Goal: Task Accomplishment & Management: Manage account settings

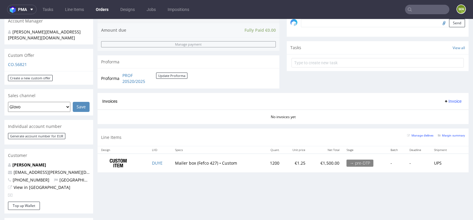
scroll to position [193, 0]
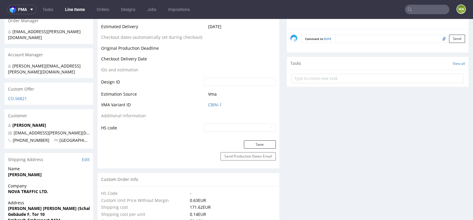
scroll to position [276, 0]
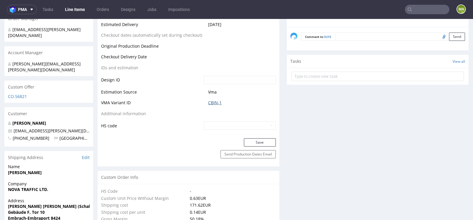
click at [213, 102] on link "CBIN-1" at bounding box center [215, 103] width 14 height 6
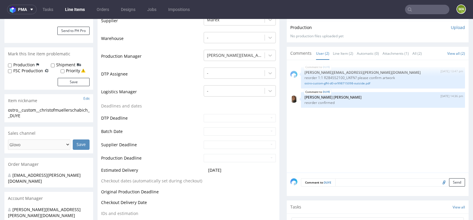
scroll to position [0, 0]
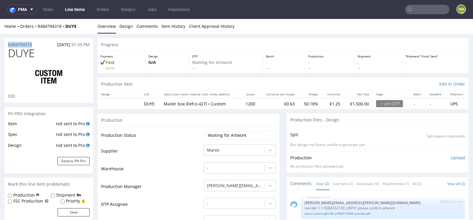
drag, startPoint x: 36, startPoint y: 43, endPoint x: 0, endPoint y: 43, distance: 36.4
copy p "R484794318"
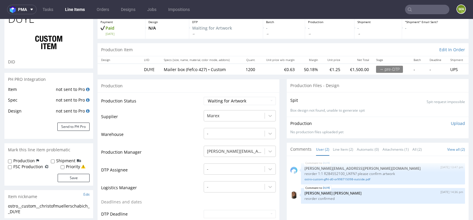
scroll to position [32, 0]
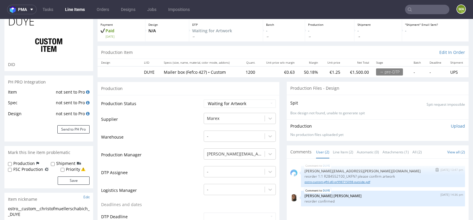
click at [335, 181] on link "ostro-custom-gfhl-d0-or998715098-outside.pdf" at bounding box center [383, 181] width 157 height 4
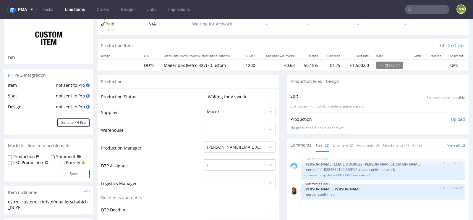
scroll to position [40, 0]
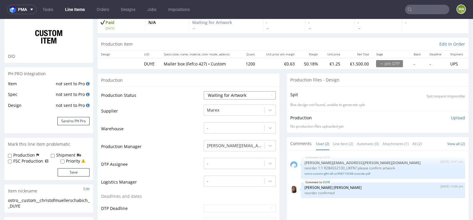
click at [247, 98] on select "Waiting for Artwork Waiting for Diecut Waiting for Mockup Waiting for DTP Waiti…" at bounding box center [240, 95] width 72 height 8
select select "production_in_process"
click at [204, 91] on select "Waiting for Artwork Waiting for Diecut Waiting for Mockup Waiting for DTP Waiti…" at bounding box center [240, 95] width 72 height 8
click at [155, 145] on td "Production Manager" at bounding box center [151, 148] width 101 height 18
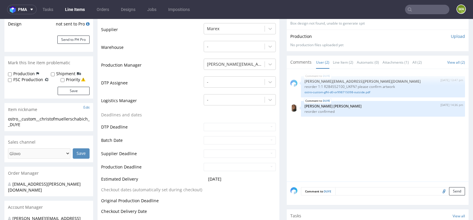
scroll to position [162, 0]
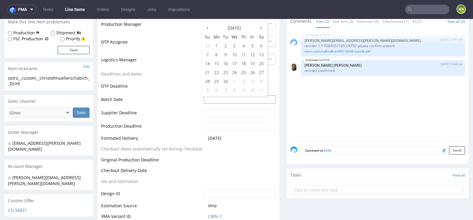
click at [205, 98] on input "text" at bounding box center [240, 99] width 72 height 8
click at [235, 71] on td "24" at bounding box center [234, 72] width 9 height 9
type input "[DATE]"
click at [169, 91] on td "DTP Deadline" at bounding box center [151, 87] width 101 height 13
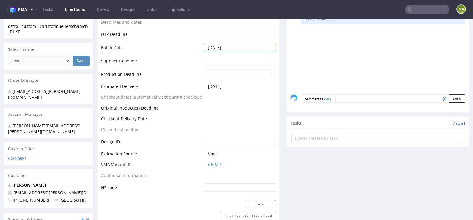
scroll to position [264, 0]
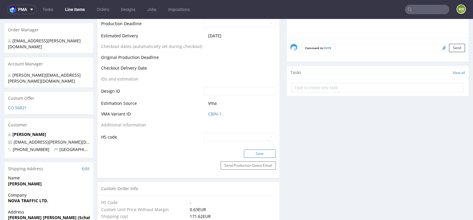
click at [257, 154] on button "Save" at bounding box center [260, 153] width 32 height 8
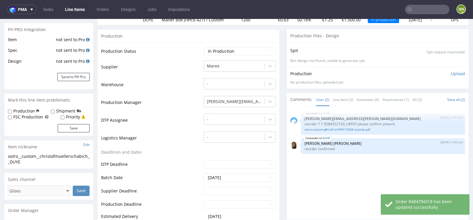
scroll to position [0, 0]
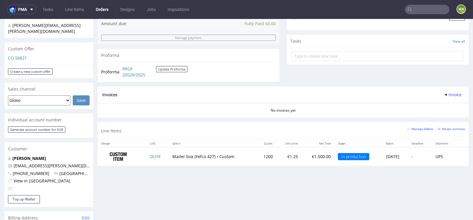
scroll to position [199, 0]
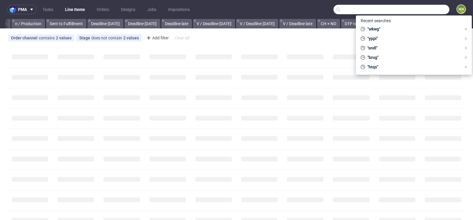
click at [422, 6] on input "text" at bounding box center [392, 9] width 116 height 9
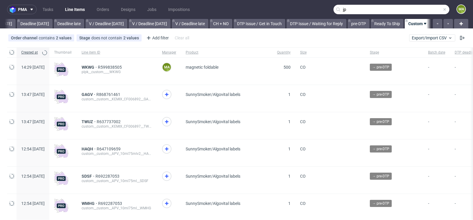
scroll to position [0, 669]
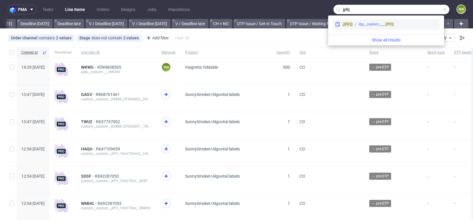
type input "jpfq"
click at [378, 24] on div "lbp__custom____ JPFQ" at bounding box center [376, 24] width 35 height 5
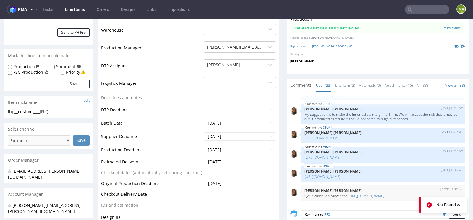
scroll to position [144, 0]
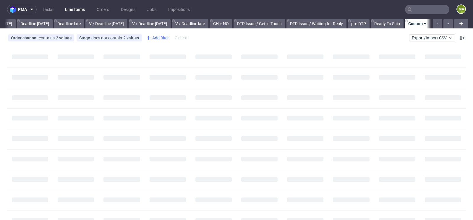
click at [160, 37] on div "Add filter" at bounding box center [157, 37] width 26 height 9
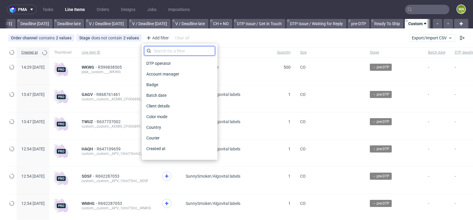
click at [168, 52] on input "text" at bounding box center [179, 50] width 71 height 9
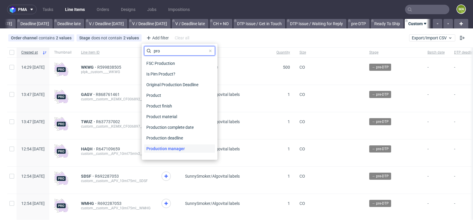
type input "pro"
click at [169, 147] on span "Production manager" at bounding box center [165, 148] width 43 height 8
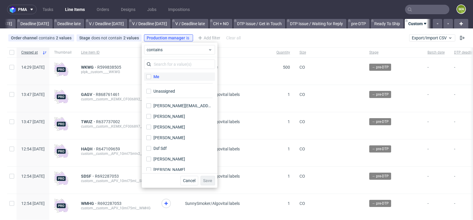
click at [166, 79] on label "Me" at bounding box center [179, 76] width 71 height 8
click at [151, 79] on input "Me" at bounding box center [148, 76] width 5 height 5
checkbox input "true"
click at [209, 180] on span "Save" at bounding box center [207, 180] width 9 height 4
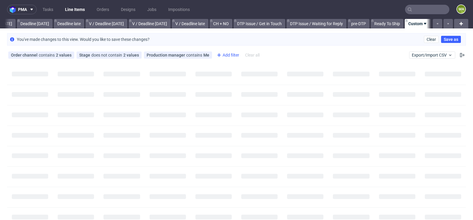
click at [228, 56] on div "Add filter" at bounding box center [227, 54] width 26 height 9
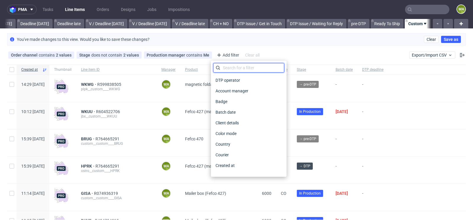
click at [234, 69] on input "text" at bounding box center [248, 67] width 71 height 9
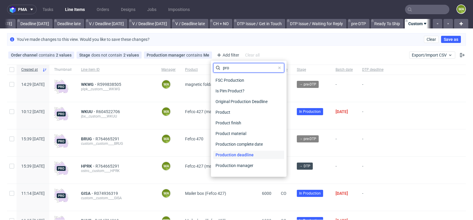
type input "pro"
click at [256, 153] on div "Production deadline" at bounding box center [248, 155] width 71 height 8
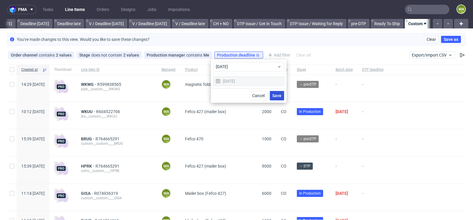
click at [275, 96] on span "Save" at bounding box center [276, 95] width 9 height 4
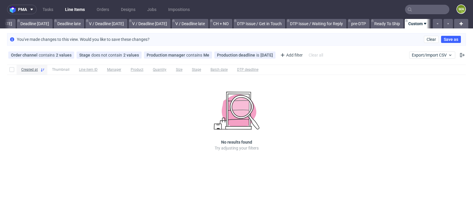
scroll to position [0, 663]
click at [268, 55] on icon at bounding box center [270, 55] width 5 height 5
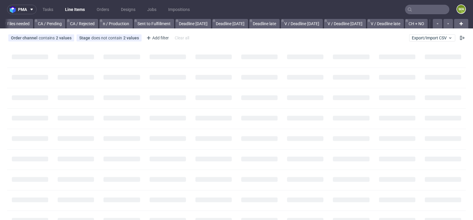
click at [413, 9] on input "text" at bounding box center [427, 9] width 44 height 9
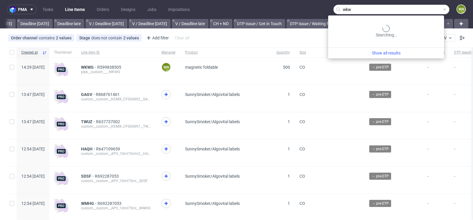
scroll to position [0, 669]
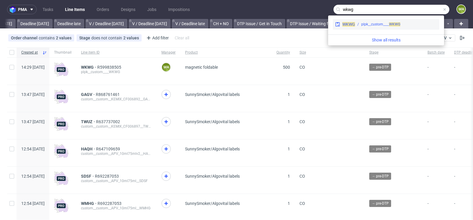
type input "wkwg"
click at [364, 23] on div "plpk__custom____ WKWG" at bounding box center [380, 24] width 39 height 5
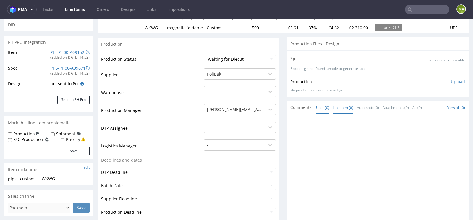
click at [345, 105] on link "Line Item (0)" at bounding box center [343, 107] width 20 height 13
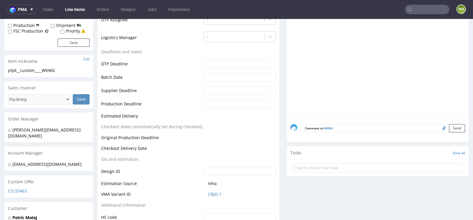
scroll to position [228, 0]
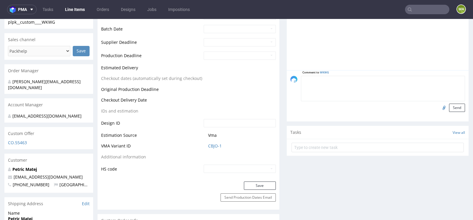
click at [353, 78] on textarea at bounding box center [383, 88] width 164 height 25
type textarea "i"
type textarea "dieline"
click at [439, 106] on input "file" at bounding box center [443, 107] width 8 height 8
type input "C:\fakepath\1558_1_MAGNETIC SOUVENIR BOX_SOLIDBOARD_2MM_GC1 350_V5 (1).pdf"
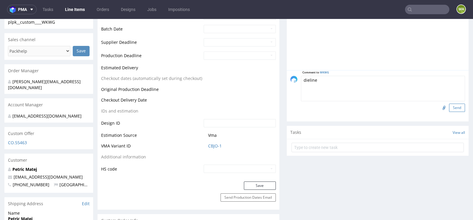
click at [454, 105] on button "Send" at bounding box center [457, 107] width 16 height 8
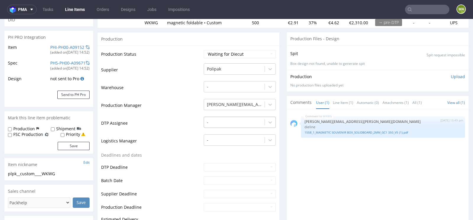
scroll to position [106, 0]
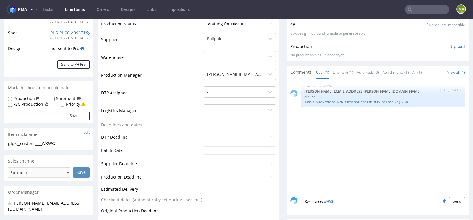
click at [237, 24] on select "Waiting for Artwork Waiting for Diecut Waiting for Mockup Waiting for DTP Waiti…" at bounding box center [240, 24] width 72 height 8
select select "pre_dtp_waiting_for_artwork"
click at [204, 20] on select "Waiting for Artwork Waiting for Diecut Waiting for Mockup Waiting for DTP Waiti…" at bounding box center [240, 24] width 72 height 8
click at [176, 76] on td "Production Manager" at bounding box center [151, 77] width 101 height 18
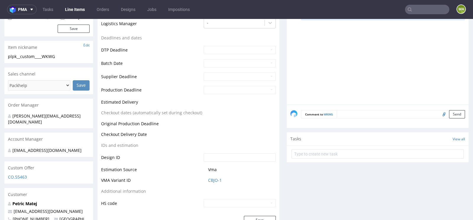
scroll to position [291, 0]
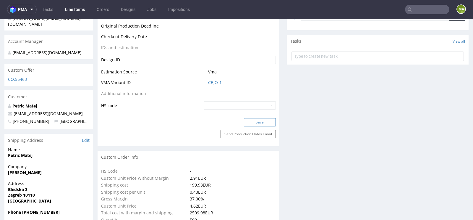
click at [250, 124] on button "Save" at bounding box center [260, 122] width 32 height 8
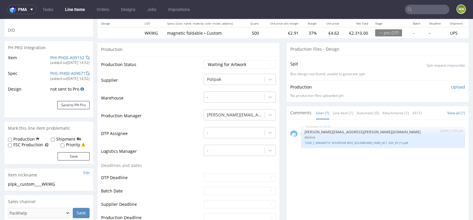
scroll to position [0, 0]
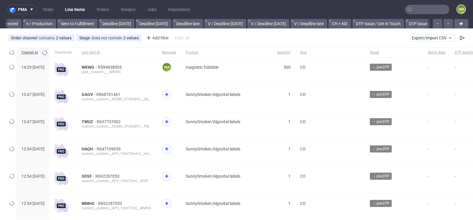
click at [425, 4] on nav "pma Tasks Line Items Orders Designs Jobs Impositions ma" at bounding box center [236, 9] width 473 height 19
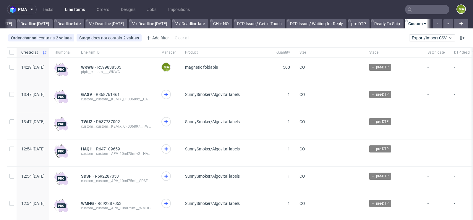
click at [418, 10] on input "text" at bounding box center [427, 9] width 44 height 9
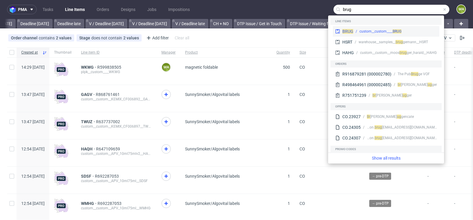
type input "brug"
click at [383, 27] on div "BRUG custom__custom____ BRUG" at bounding box center [386, 31] width 106 height 11
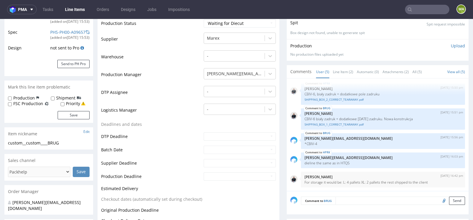
scroll to position [143, 0]
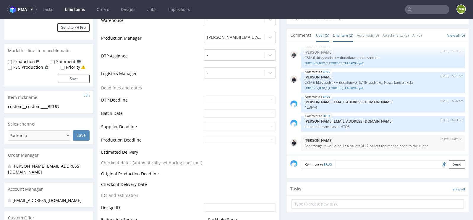
click at [343, 33] on link "Line Item (2)" at bounding box center [343, 35] width 20 height 13
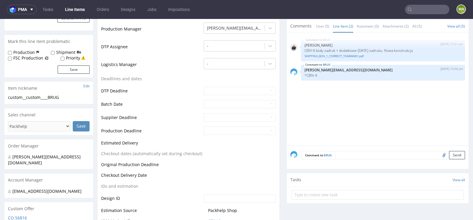
scroll to position [153, 0]
click at [349, 151] on textarea at bounding box center [401, 155] width 130 height 8
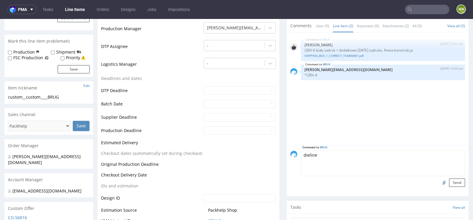
type textarea "dieline"
click at [439, 180] on input "file" at bounding box center [443, 182] width 8 height 8
type input "C:\fakepath\MX8453_2025_Karton F470_zrywka_470x295x347 mm_Zew.490x350x300 mm_BR…"
click at [452, 181] on button "Send" at bounding box center [457, 182] width 16 height 8
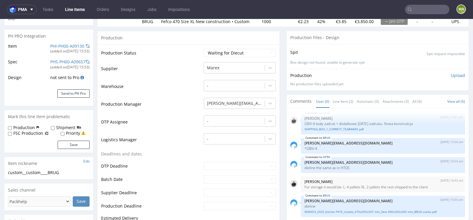
scroll to position [128, 0]
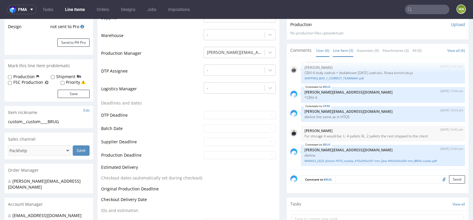
click at [342, 51] on link "Line Item (3)" at bounding box center [343, 50] width 20 height 13
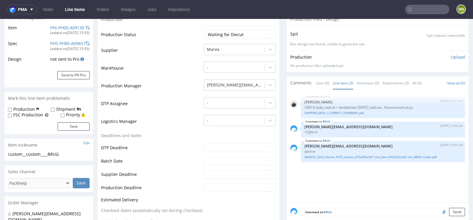
scroll to position [90, 0]
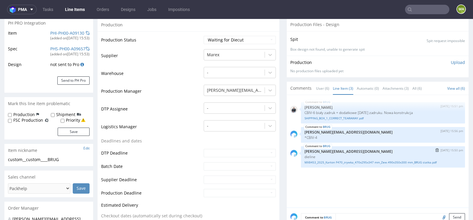
click at [353, 164] on div "BRUG 24th Sep 25 | 15:50 pm maciej.sikora@packhelp.com dieline MX8453_2025_Kart…" at bounding box center [383, 156] width 164 height 21
click at [355, 162] on link "MX8453_2025_Karton F470_zrywka_470x295x347 mm_Zew.490x350x300 mm_BRUG siatka.pdf" at bounding box center [383, 162] width 157 height 4
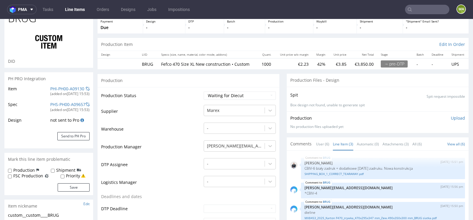
scroll to position [73, 0]
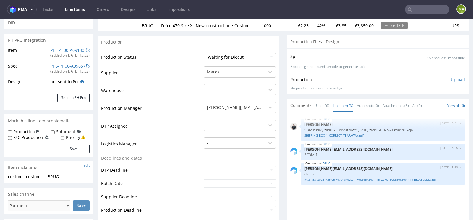
click at [219, 54] on select "Waiting for Artwork Waiting for Diecut Waiting for Mockup Waiting for DTP Waiti…" at bounding box center [240, 57] width 72 height 8
select select "dtp_waiting_for_check"
click at [204, 53] on select "Waiting for Artwork Waiting for Diecut Waiting for Mockup Waiting for DTP Waiti…" at bounding box center [240, 57] width 72 height 8
click at [173, 107] on td "Production Manager" at bounding box center [151, 110] width 101 height 18
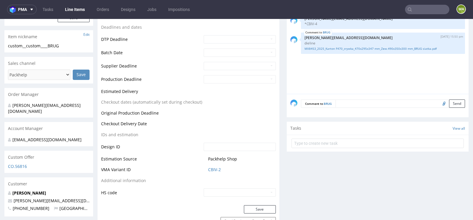
scroll to position [264, 0]
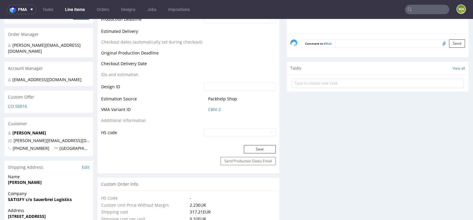
click at [253, 144] on div "Production Status Waiting for Artwork Waiting for Diecut Waiting for Mockup Wai…" at bounding box center [189, 1] width 182 height 287
click at [251, 148] on button "Save" at bounding box center [260, 149] width 32 height 8
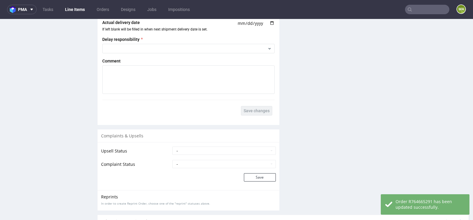
scroll to position [1075, 0]
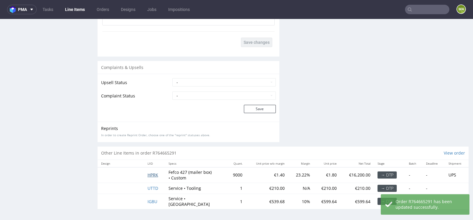
click at [154, 173] on span "HPRK" at bounding box center [153, 175] width 11 height 6
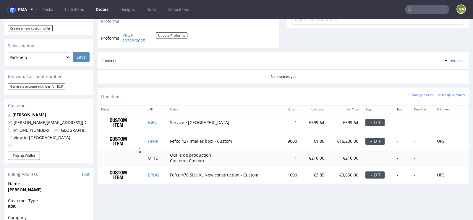
scroll to position [226, 0]
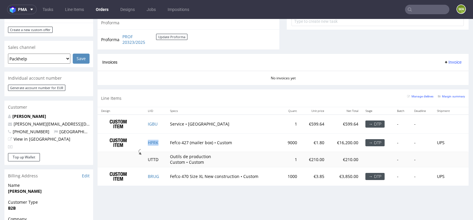
click at [149, 137] on td "HPRK" at bounding box center [155, 142] width 22 height 18
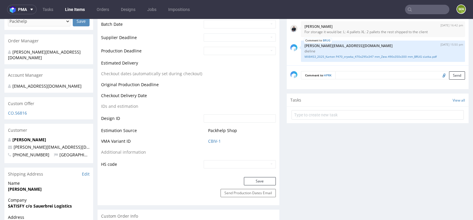
scroll to position [246, 0]
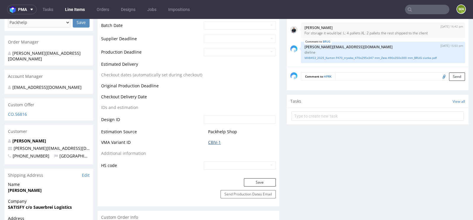
click at [208, 143] on link "CBIV-1" at bounding box center [214, 142] width 13 height 6
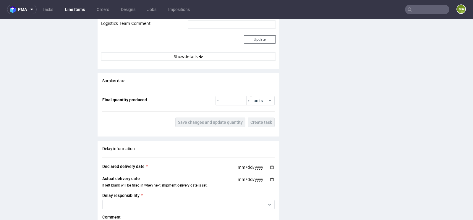
scroll to position [1077, 0]
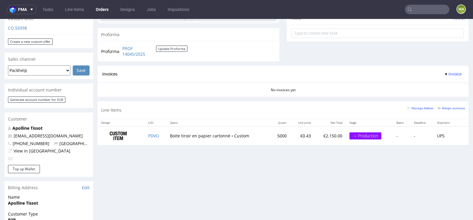
scroll to position [282, 0]
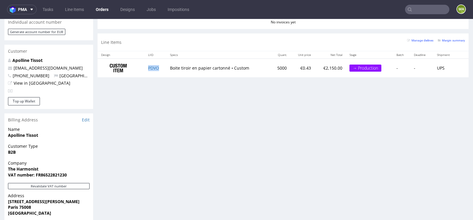
click at [159, 65] on td "PDVO" at bounding box center [156, 68] width 22 height 19
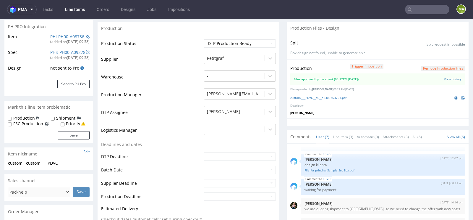
scroll to position [77, 0]
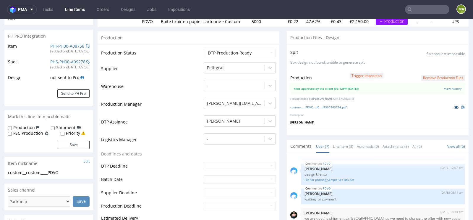
click at [451, 106] on link at bounding box center [456, 107] width 11 height 7
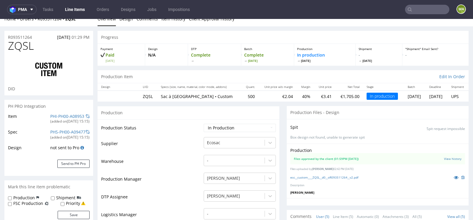
scroll to position [9, 0]
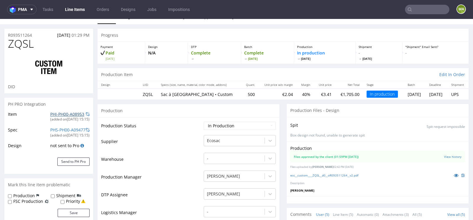
click at [64, 114] on link "PHI-PH00-A08953" at bounding box center [67, 114] width 34 height 6
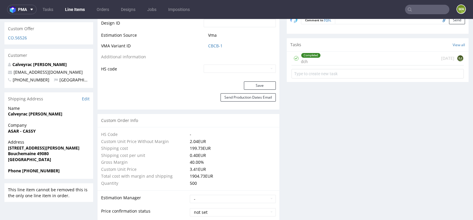
scroll to position [384, 0]
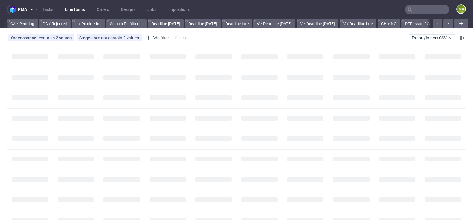
click at [430, 12] on input "text" at bounding box center [427, 9] width 44 height 9
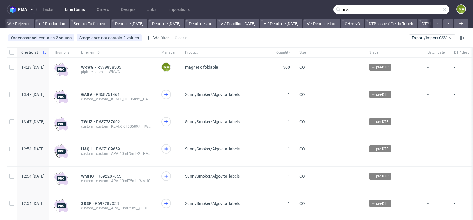
scroll to position [0, 669]
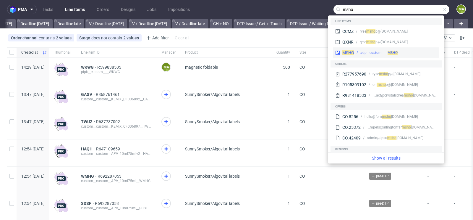
type input "msho"
click at [364, 51] on div "adp__custom____ MSHO" at bounding box center [378, 52] width 37 height 5
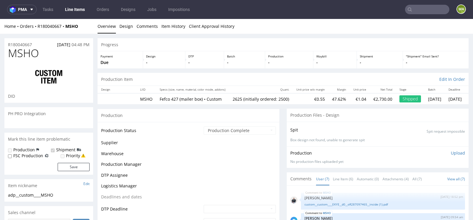
scroll to position [48, 0]
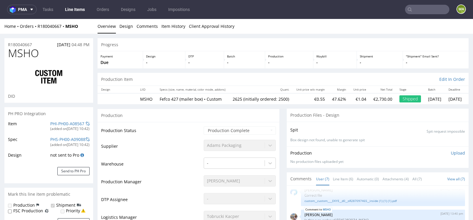
select select "in_progress"
drag, startPoint x: 38, startPoint y: 43, endPoint x: 0, endPoint y: 43, distance: 38.1
copy p "R180040667"
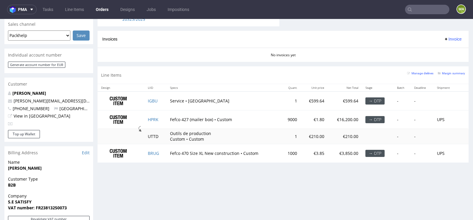
scroll to position [248, 0]
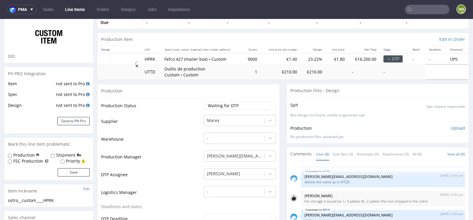
scroll to position [69, 0]
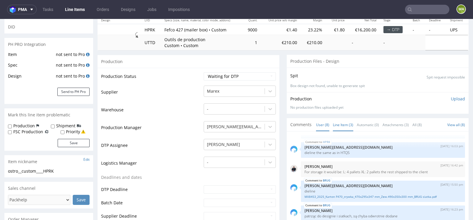
click at [348, 126] on link "Line Item (3)" at bounding box center [343, 124] width 20 height 13
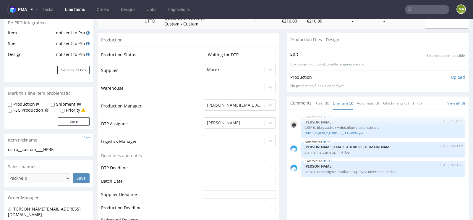
scroll to position [92, 0]
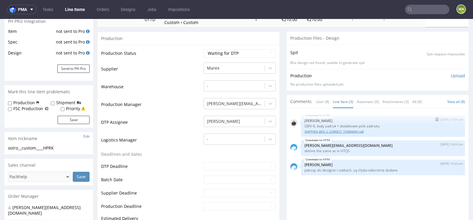
click at [344, 129] on link "SHIPPING_BOX_2_CORRECT_TEARAWAY.pdf" at bounding box center [383, 131] width 157 height 4
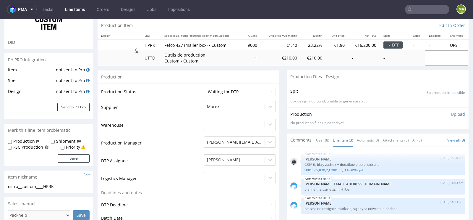
scroll to position [55, 0]
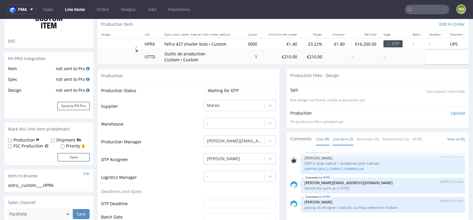
click at [320, 138] on link "User (8)" at bounding box center [322, 138] width 13 height 13
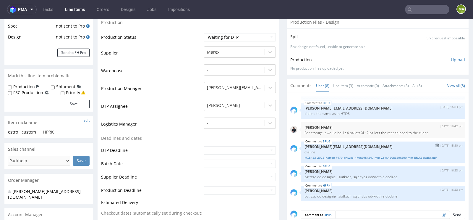
scroll to position [0, 0]
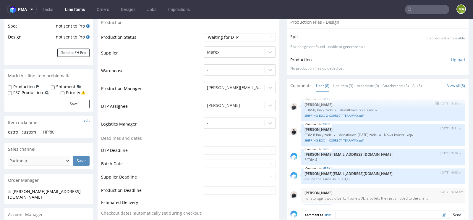
click at [327, 113] on link "SHIPPING_BOX_2_CORRECT_TEARAWAY.pdf" at bounding box center [383, 115] width 157 height 4
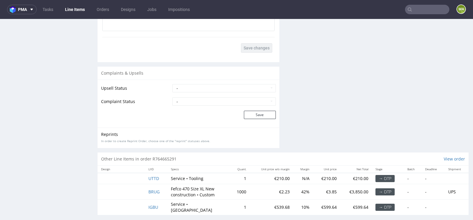
scroll to position [1, 0]
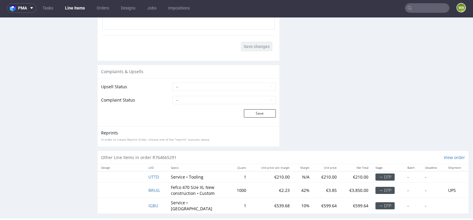
click at [154, 192] on td "BRUG" at bounding box center [156, 189] width 22 height 15
click at [154, 188] on span "BRUG" at bounding box center [153, 190] width 11 height 6
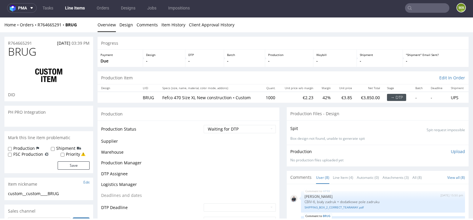
scroll to position [65, 0]
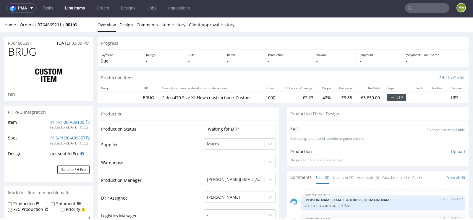
click at [339, 182] on div "Comments User (8) Line Item (4) Automatic (0) Attachments (3) All (8) View all …" at bounding box center [378, 177] width 182 height 13
click at [345, 175] on link "Line Item (4)" at bounding box center [343, 177] width 20 height 13
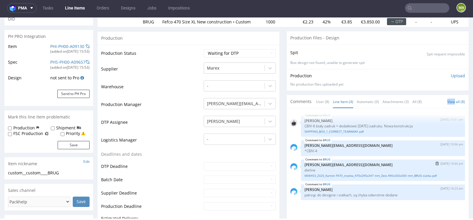
scroll to position [79, 0]
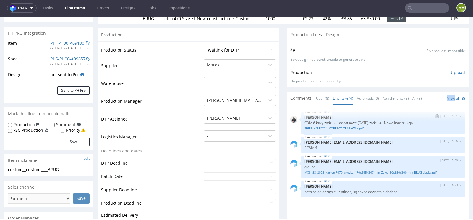
click at [320, 127] on link "SHIPPING_BOX_1_CORRECT_TEARAWAY.pdf" at bounding box center [383, 128] width 157 height 4
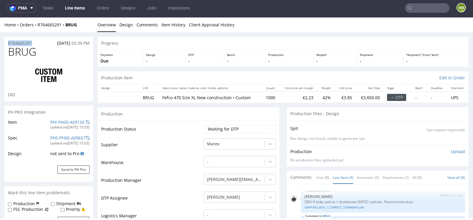
drag, startPoint x: 36, startPoint y: 43, endPoint x: 0, endPoint y: 38, distance: 36.2
copy p "R764665291"
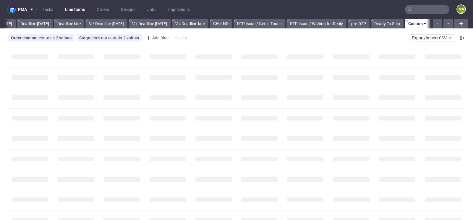
scroll to position [0, 669]
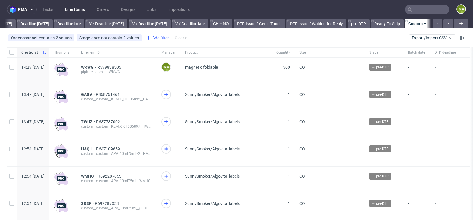
click at [151, 40] on div "Add filter" at bounding box center [157, 37] width 26 height 9
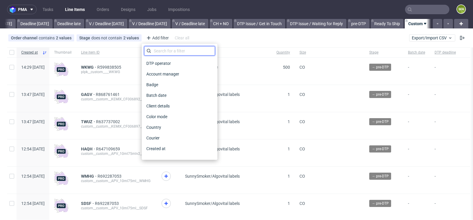
click at [158, 47] on input "text" at bounding box center [179, 50] width 71 height 9
type input "pro"
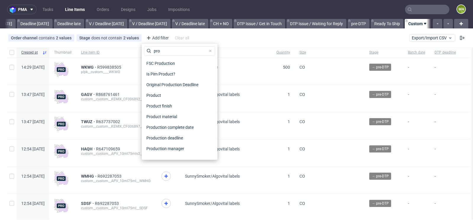
click at [164, 154] on div "Production status" at bounding box center [179, 159] width 71 height 11
click at [166, 150] on span "Production manager" at bounding box center [165, 148] width 43 height 8
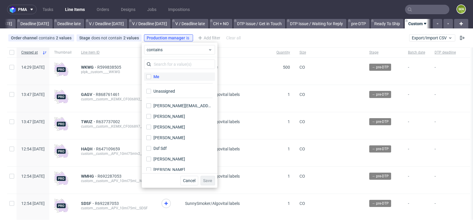
click at [169, 80] on label "Me" at bounding box center [179, 76] width 71 height 8
click at [151, 79] on input "Me" at bounding box center [148, 76] width 5 height 5
checkbox input "true"
click at [206, 182] on span "Save" at bounding box center [207, 180] width 9 height 4
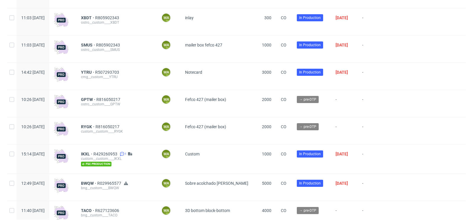
scroll to position [350, 0]
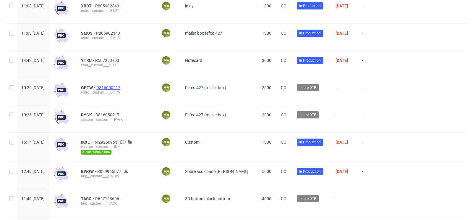
click at [122, 88] on span "R816050217" at bounding box center [108, 87] width 25 height 5
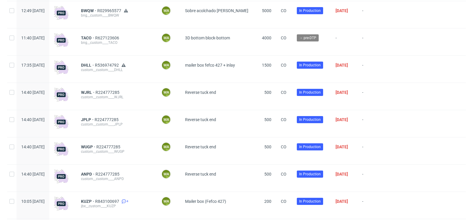
scroll to position [512, 0]
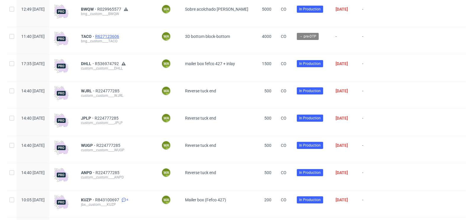
click at [120, 37] on span "R627123606" at bounding box center [107, 36] width 25 height 5
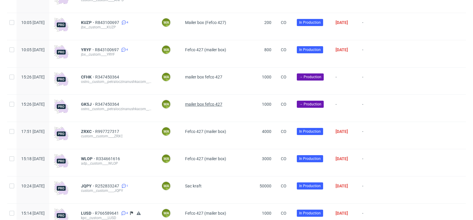
scroll to position [698, 0]
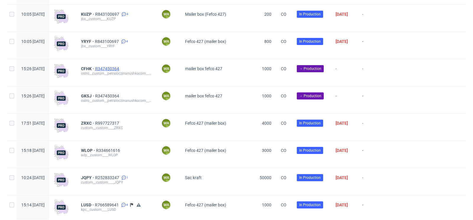
click at [118, 71] on span "R347450364" at bounding box center [107, 68] width 25 height 5
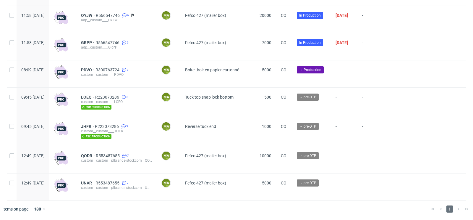
scroll to position [1683, 0]
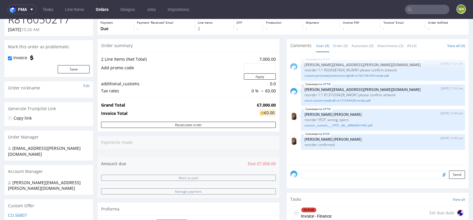
scroll to position [45, 0]
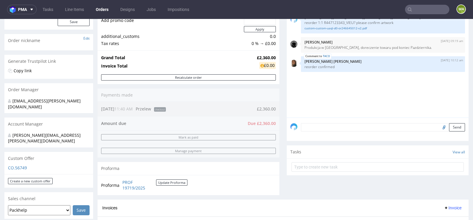
scroll to position [81, 0]
